Goal: Check status: Check status

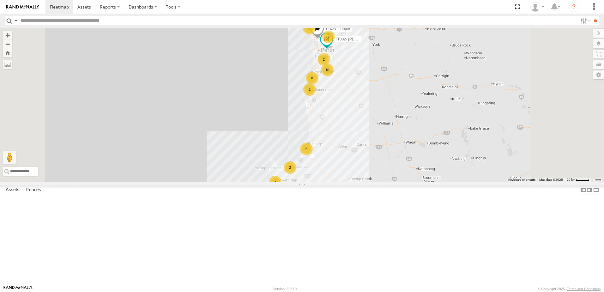
scroll to position [284, 0]
click at [0, 0] on span at bounding box center [0, 0] width 0 height 0
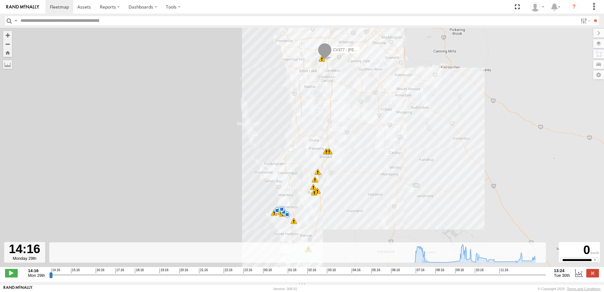
click at [478, 276] on input "range" at bounding box center [297, 275] width 496 height 6
click at [10, 277] on span at bounding box center [11, 273] width 13 height 8
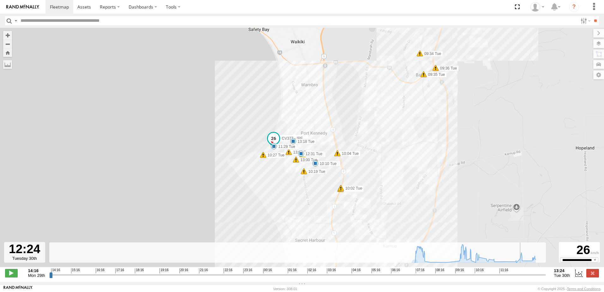
drag, startPoint x: 490, startPoint y: 279, endPoint x: 522, endPoint y: 282, distance: 32.0
click at [522, 278] on input "range" at bounding box center [297, 275] width 496 height 6
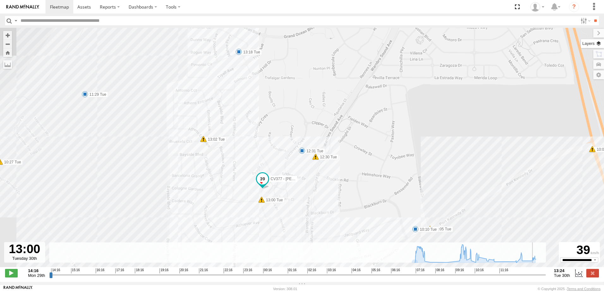
click at [600, 44] on label at bounding box center [592, 43] width 23 height 9
click at [0, 0] on span "Basemaps" at bounding box center [0, 0] width 0 height 0
click at [0, 0] on span "Satellite + Roadmap" at bounding box center [0, 0] width 0 height 0
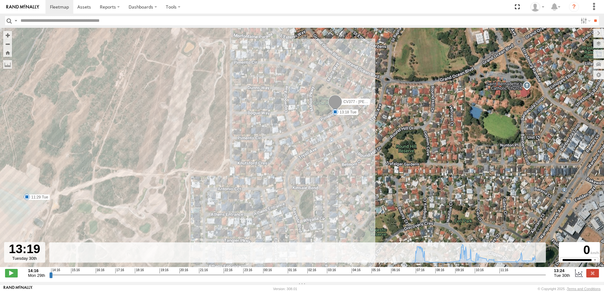
drag, startPoint x: 352, startPoint y: 191, endPoint x: 373, endPoint y: 76, distance: 116.9
click at [373, 70] on div "CV377 - Joel Mcsherry 10:10 Tue 11:29 Tue 12:31 Tue 13:18 Tue 07:44 Tue 07:44 T…" at bounding box center [302, 151] width 604 height 246
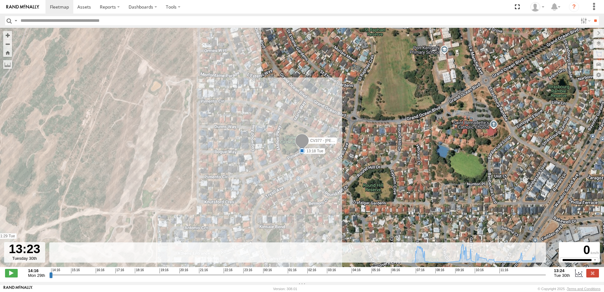
click at [12, 271] on div "**********" at bounding box center [302, 273] width 604 height 13
type input "**********"
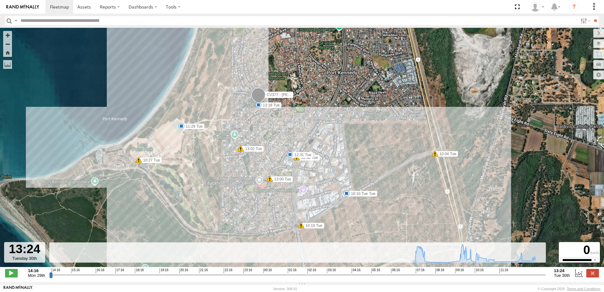
drag, startPoint x: 267, startPoint y: 203, endPoint x: 266, endPoint y: 132, distance: 71.4
click at [266, 132] on div "CV377 - Joel Mcsherry 10:10 Tue 11:29 Tue 12:31 Tue 13:18 Tue 07:44 Tue 07:44 T…" at bounding box center [302, 151] width 604 height 246
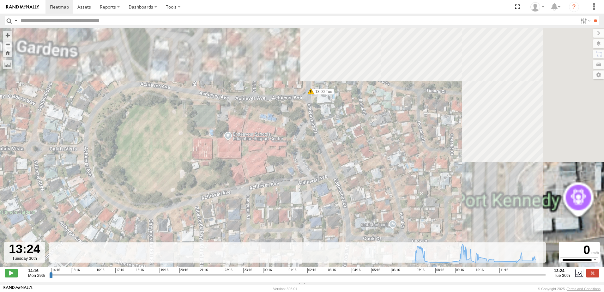
drag, startPoint x: 259, startPoint y: 164, endPoint x: 39, endPoint y: 257, distance: 239.0
click at [39, 257] on div "To navigate the map with touch gestures double-tap and hold your finger on the …" at bounding box center [302, 155] width 604 height 254
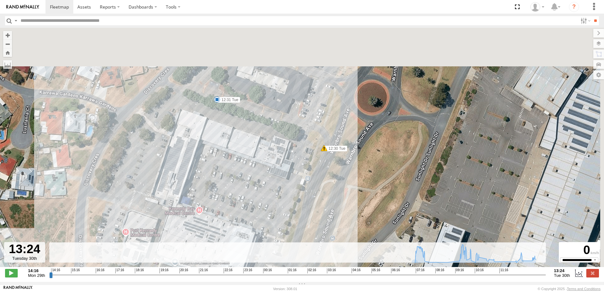
drag, startPoint x: 225, startPoint y: 110, endPoint x: 211, endPoint y: 197, distance: 87.9
click at [211, 197] on div "CV377 - Joel Mcsherry 10:10 Tue 11:29 Tue 12:31 Tue 13:18 Tue 07:44 Tue 07:44 T…" at bounding box center [302, 151] width 604 height 246
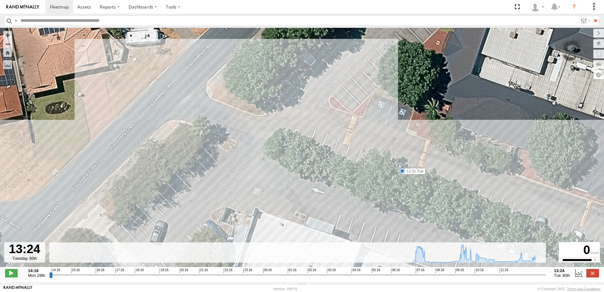
drag, startPoint x: 267, startPoint y: 103, endPoint x: 388, endPoint y: 196, distance: 152.9
click at [388, 196] on div "CV377 - Joel Mcsherry 10:10 Tue 11:29 Tue 12:31 Tue 13:18 Tue 07:44 Tue 07:44 T…" at bounding box center [302, 151] width 604 height 246
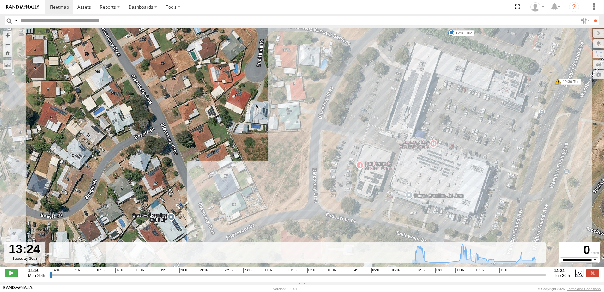
drag, startPoint x: 196, startPoint y: 154, endPoint x: 363, endPoint y: 41, distance: 202.3
click at [363, 41] on div "CV377 - Joel Mcsherry 10:10 Tue 11:29 Tue 12:31 Tue 13:18 Tue 07:44 Tue 07:44 T…" at bounding box center [302, 151] width 604 height 246
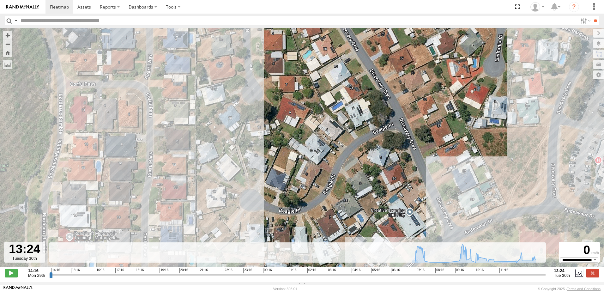
drag, startPoint x: 203, startPoint y: 96, endPoint x: 443, endPoint y: 91, distance: 239.4
click at [443, 91] on div "CV377 - Joel Mcsherry 10:10 Tue 11:29 Tue 12:31 Tue 13:18 Tue 07:44 Tue 07:44 T…" at bounding box center [302, 151] width 604 height 246
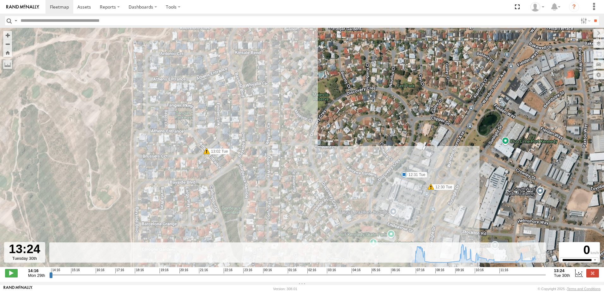
drag, startPoint x: 171, startPoint y: 161, endPoint x: 288, endPoint y: 192, distance: 120.9
click at [288, 192] on div "CV377 - Joel Mcsherry 10:10 Tue 11:29 Tue 12:31 Tue 13:18 Tue 07:44 Tue 07:44 T…" at bounding box center [302, 151] width 604 height 246
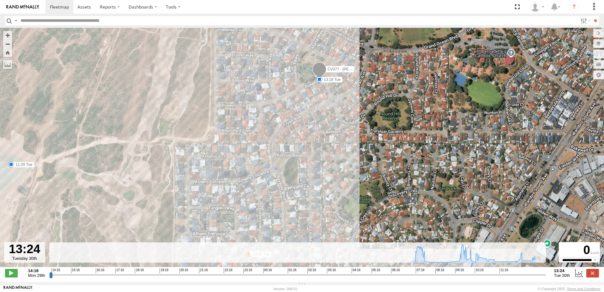
drag, startPoint x: 161, startPoint y: 123, endPoint x: 203, endPoint y: 228, distance: 112.5
click at [203, 228] on div "CV377 - Joel Mcsherry 10:10 Tue 11:29 Tue 12:31 Tue 13:18 Tue 07:44 Tue 07:44 T…" at bounding box center [302, 151] width 604 height 246
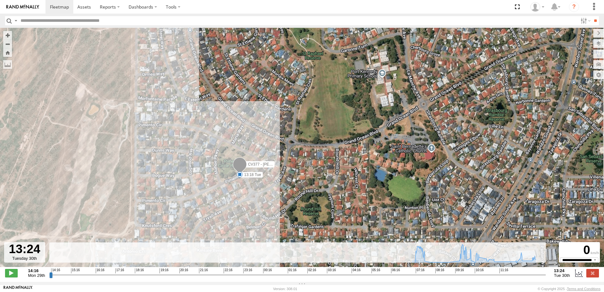
drag, startPoint x: 235, startPoint y: 146, endPoint x: 153, endPoint y: 239, distance: 124.4
click at [153, 239] on div "CV377 - Joel Mcsherry 10:10 Tue 11:29 Tue 12:31 Tue 13:18 Tue 07:44 Tue 07:44 T…" at bounding box center [302, 151] width 604 height 246
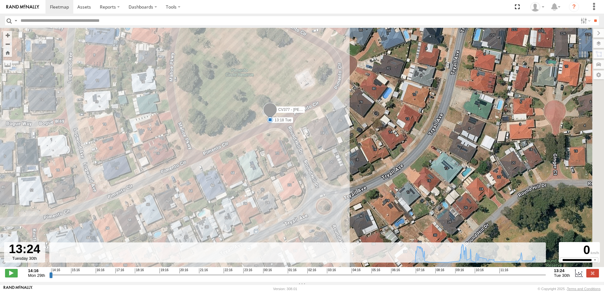
drag, startPoint x: 269, startPoint y: 155, endPoint x: 232, endPoint y: 179, distance: 43.8
click at [232, 179] on div "CV377 - Joel Mcsherry 10:10 Tue 11:29 Tue 12:31 Tue 13:18 Tue 07:44 Tue 07:44 T…" at bounding box center [302, 151] width 604 height 246
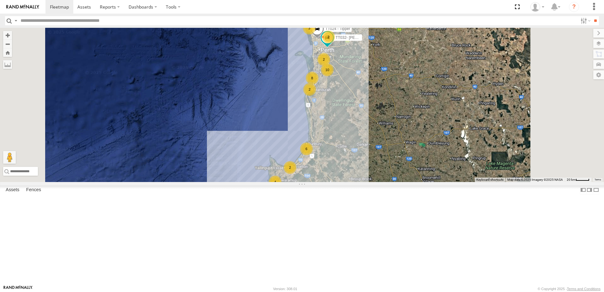
scroll to position [158, 0]
click at [0, 0] on span at bounding box center [0, 0] width 0 height 0
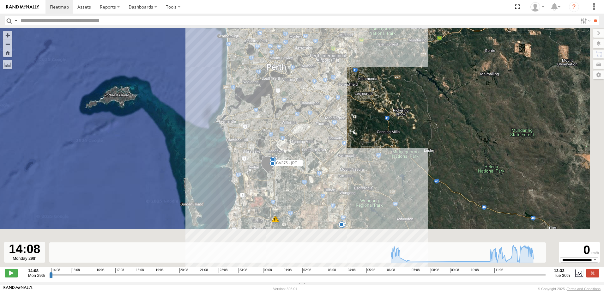
drag, startPoint x: 316, startPoint y: 185, endPoint x: 228, endPoint y: 113, distance: 113.3
click at [228, 113] on div "CV375 - [PERSON_NAME] 11:23 Tue 11:24 Tue 11:24 Tue 13:28 Tue 06:47 Tue 07:07 T…" at bounding box center [302, 151] width 604 height 246
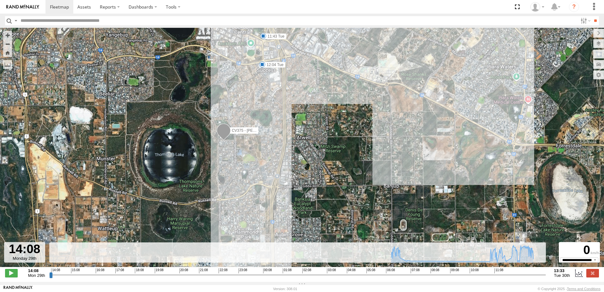
drag, startPoint x: 198, startPoint y: 127, endPoint x: 168, endPoint y: 213, distance: 91.0
click at [168, 213] on div "CV375 - [PERSON_NAME] 11:23 Tue 11:24 Tue 11:24 Tue 13:28 Tue 06:47 Tue 07:07 T…" at bounding box center [302, 151] width 604 height 246
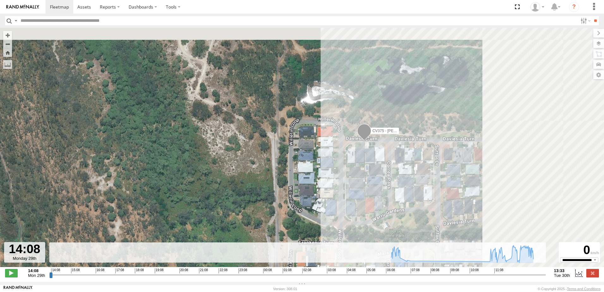
drag, startPoint x: 361, startPoint y: 87, endPoint x: 51, endPoint y: 241, distance: 346.4
click at [51, 241] on div "CV375 - [PERSON_NAME] 11:23 Tue 11:24 Tue 11:24 Tue 13:28 Tue 06:47 Tue 07:07 T…" at bounding box center [302, 151] width 604 height 246
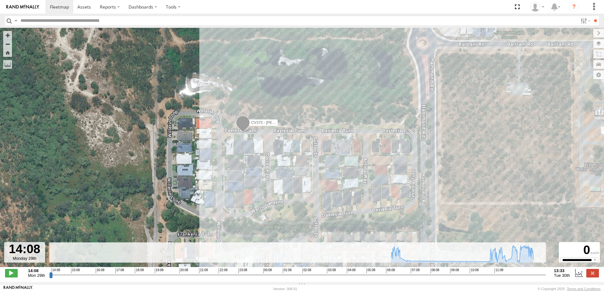
drag, startPoint x: 230, startPoint y: 198, endPoint x: 104, endPoint y: 189, distance: 125.6
click at [104, 189] on div "CV375 - [PERSON_NAME] 11:23 Tue 11:24 Tue 11:24 Tue 13:28 Tue 06:47 Tue 07:07 T…" at bounding box center [302, 151] width 604 height 246
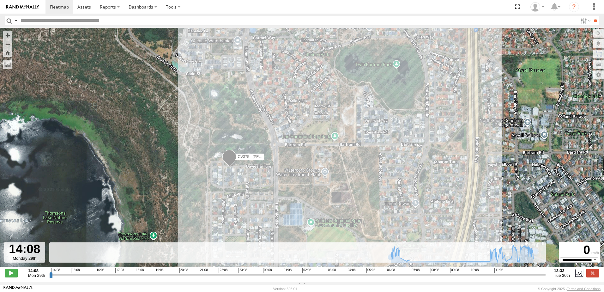
drag, startPoint x: 131, startPoint y: 140, endPoint x: 201, endPoint y: 128, distance: 71.4
click at [201, 128] on div "CV375 - [PERSON_NAME] 11:23 Tue 11:24 Tue 11:24 Tue 13:28 Tue 06:47 Tue 07:07 T…" at bounding box center [302, 151] width 604 height 246
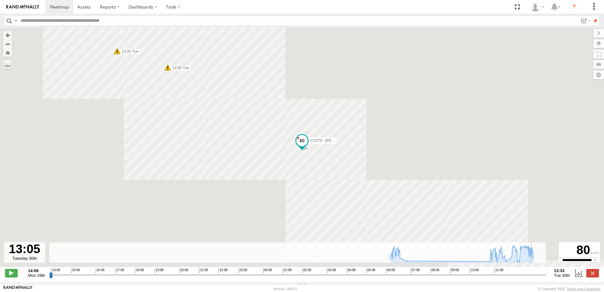
click at [534, 277] on input "range" at bounding box center [297, 275] width 496 height 6
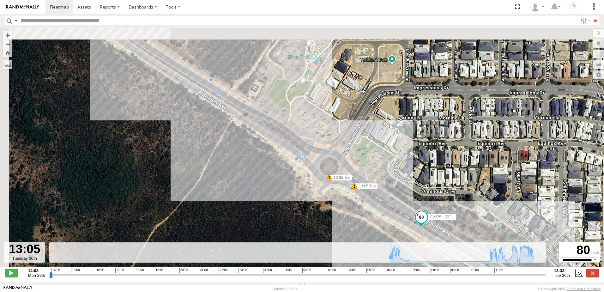
drag, startPoint x: 228, startPoint y: 188, endPoint x: 307, endPoint y: 223, distance: 86.7
click at [384, 257] on div "To navigate the map with touch gestures double-tap and hold your finger on the …" at bounding box center [302, 155] width 604 height 254
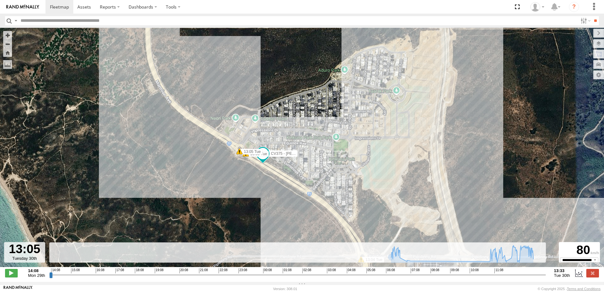
drag, startPoint x: 190, startPoint y: 192, endPoint x: 206, endPoint y: 225, distance: 37.1
click at [205, 220] on div "CV375 - [PERSON_NAME] 11:23 Tue 11:24 Tue 11:24 Tue 13:28 Tue 06:47 Tue 07:07 T…" at bounding box center [302, 151] width 604 height 246
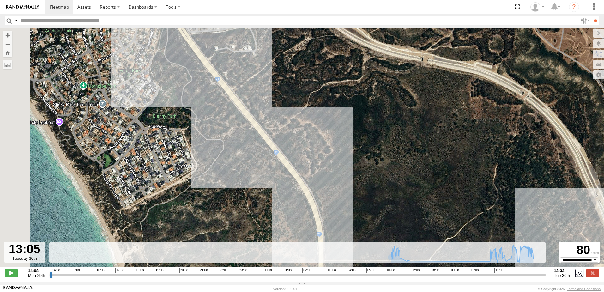
drag, startPoint x: 179, startPoint y: 156, endPoint x: 276, endPoint y: 224, distance: 118.8
click at [276, 224] on div "CV375 - [PERSON_NAME] 11:23 Tue 11:24 Tue 11:24 Tue 13:28 Tue 06:47 Tue 07:07 T…" at bounding box center [302, 151] width 604 height 246
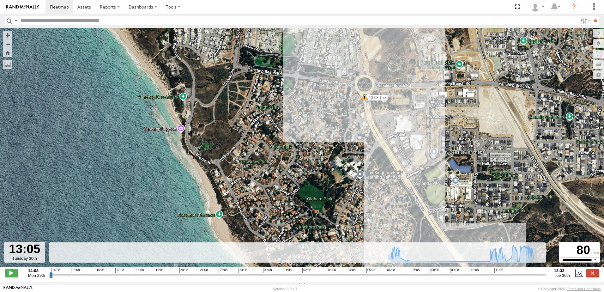
drag, startPoint x: 267, startPoint y: 172, endPoint x: 249, endPoint y: 274, distance: 103.5
click at [249, 274] on div "To navigate the map with touch gestures double-tap and hold your finger on the …" at bounding box center [302, 155] width 604 height 254
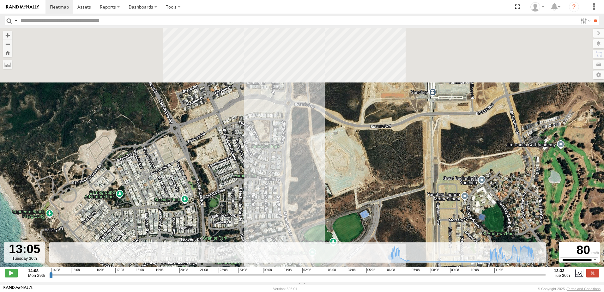
drag, startPoint x: 234, startPoint y: 165, endPoint x: 225, endPoint y: 254, distance: 89.5
click at [231, 243] on div "CV375 - [PERSON_NAME] 11:23 Tue 11:24 Tue 11:24 Tue 13:28 Tue 06:47 Tue 07:07 T…" at bounding box center [302, 151] width 604 height 246
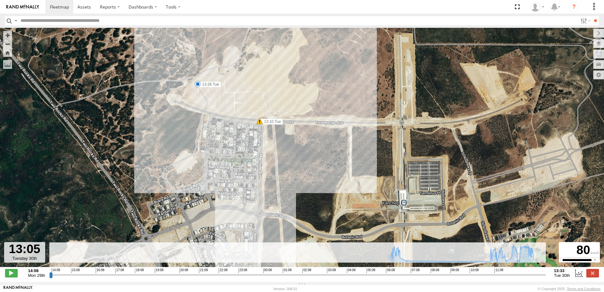
drag, startPoint x: 240, startPoint y: 125, endPoint x: 216, endPoint y: 202, distance: 80.0
click at [216, 202] on div "CV375 - [PERSON_NAME] 11:23 Tue 11:24 Tue 11:24 Tue 13:28 Tue 06:47 Tue 07:07 T…" at bounding box center [302, 151] width 604 height 246
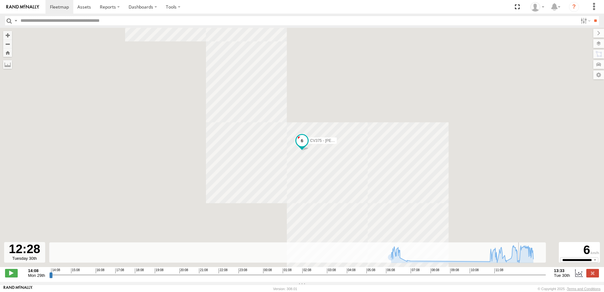
drag, startPoint x: 521, startPoint y: 278, endPoint x: 516, endPoint y: 279, distance: 5.3
click at [520, 278] on input "range" at bounding box center [297, 275] width 496 height 6
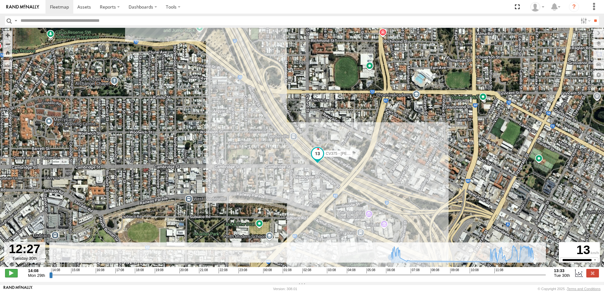
click at [12, 274] on span at bounding box center [11, 273] width 13 height 8
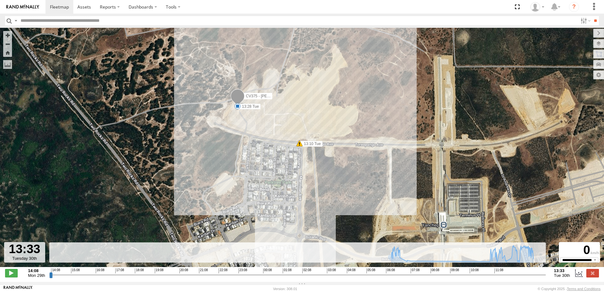
type input "**********"
